Goal: Transaction & Acquisition: Purchase product/service

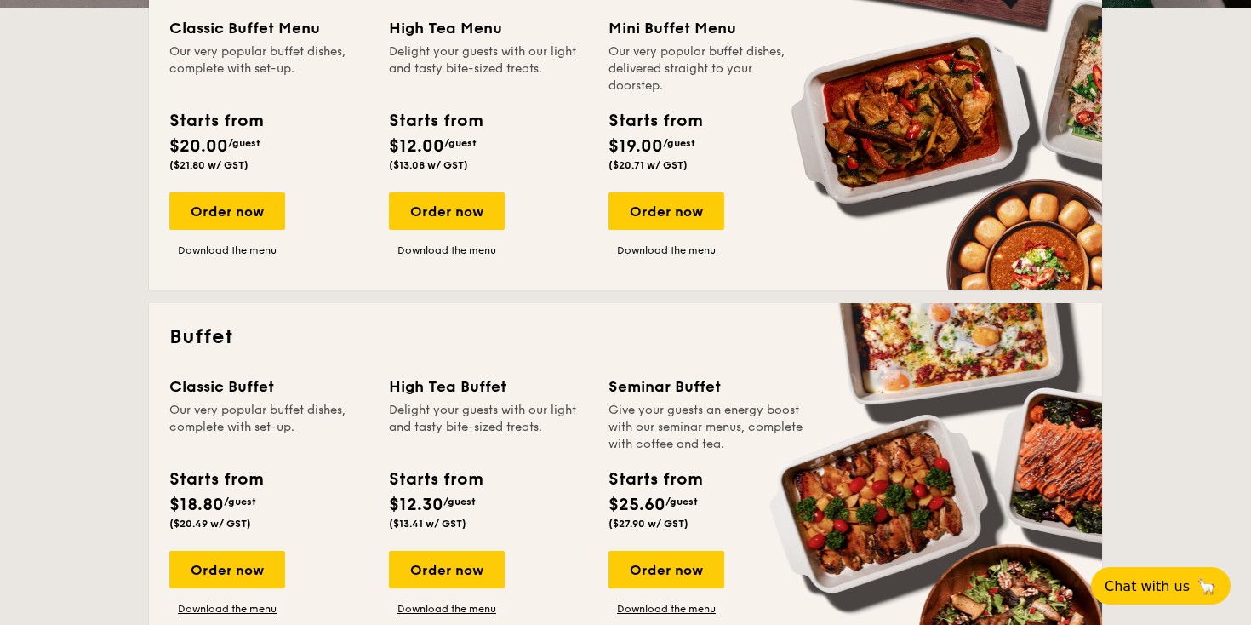
scroll to position [485, 0]
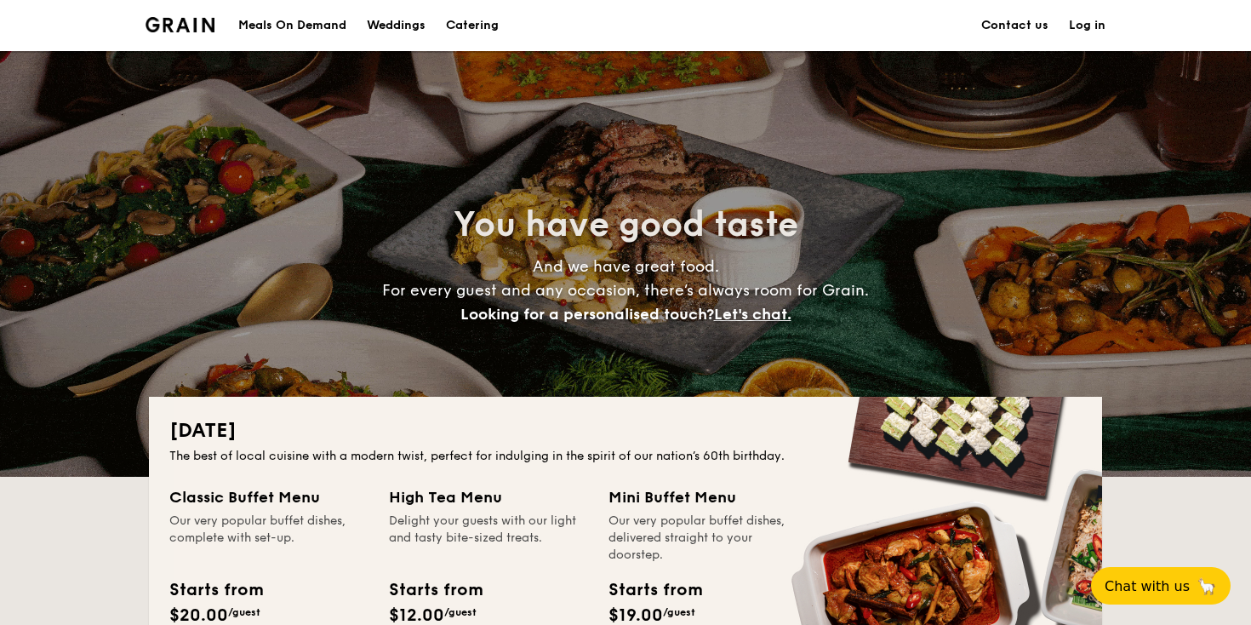
click at [265, 28] on div "Meals On Demand" at bounding box center [292, 25] width 108 height 51
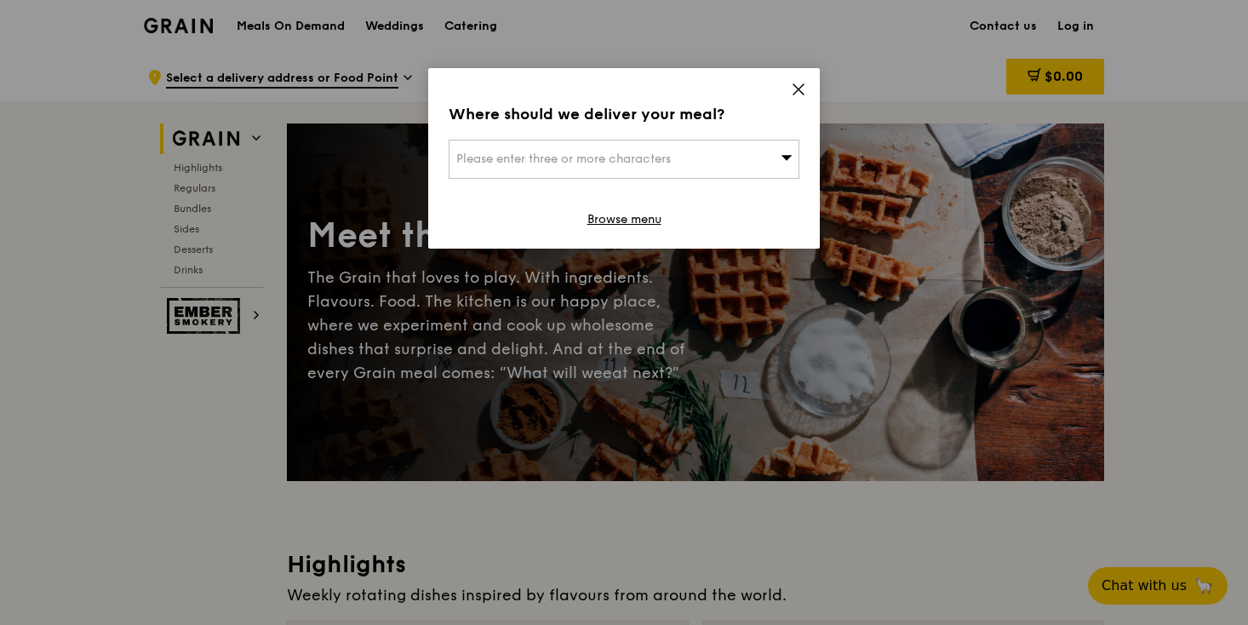
click at [796, 83] on icon at bounding box center [798, 89] width 15 height 15
